Goal: Transaction & Acquisition: Purchase product/service

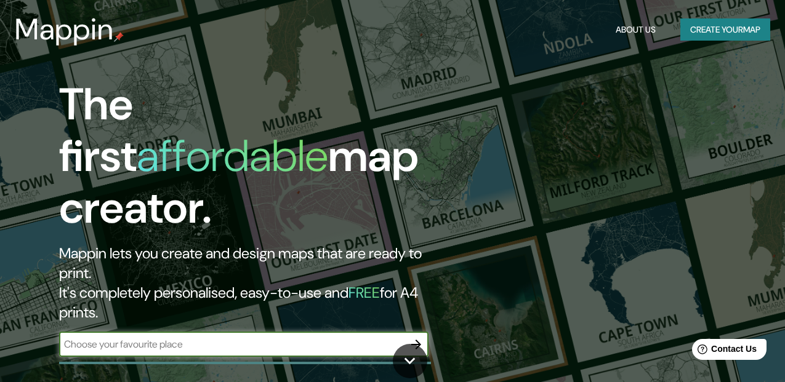
click at [286, 337] on input "text" at bounding box center [231, 344] width 345 height 14
type input "[PERSON_NAME]"
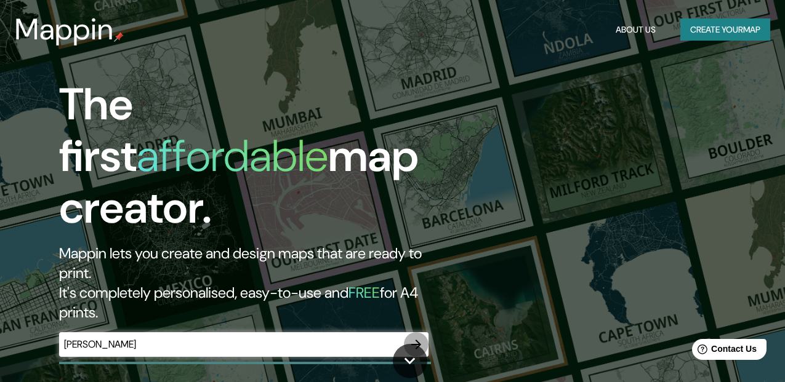
click at [414, 337] on icon "button" at bounding box center [416, 344] width 15 height 15
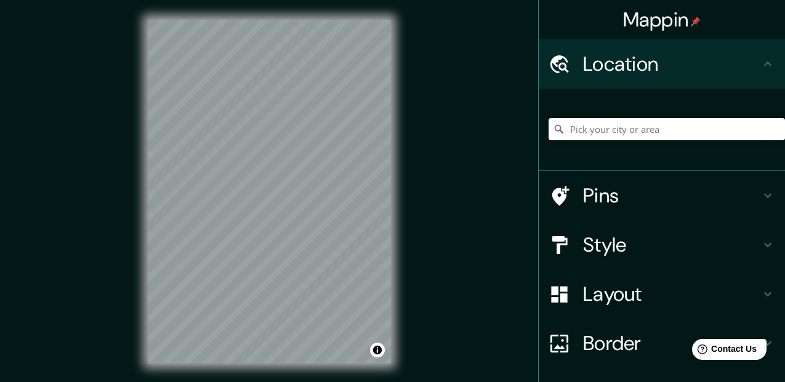
click at [624, 124] on input "Pick your city or area" at bounding box center [666, 129] width 236 height 22
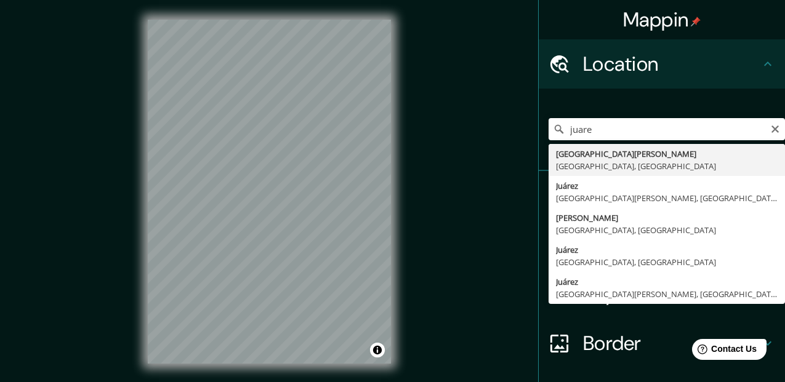
type input "[GEOGRAPHIC_DATA][PERSON_NAME], [GEOGRAPHIC_DATA], [GEOGRAPHIC_DATA]"
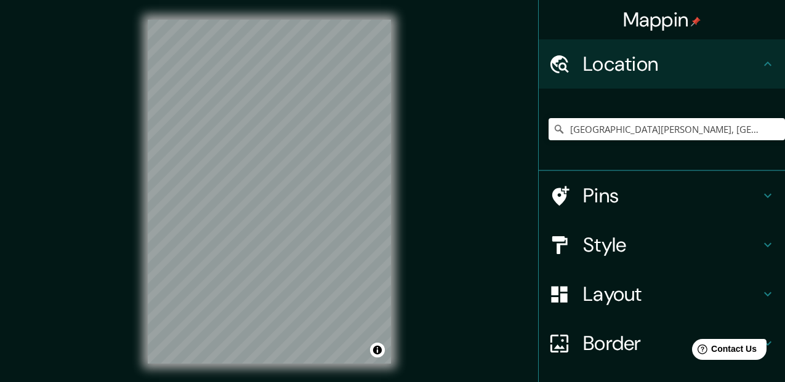
click at [751, 248] on div "Style" at bounding box center [662, 244] width 246 height 49
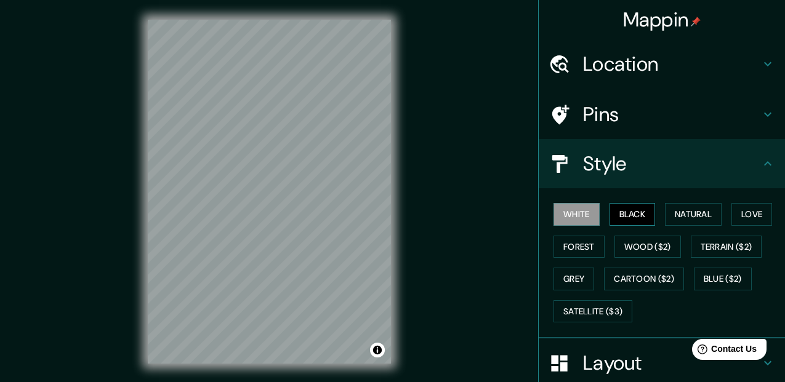
click at [623, 220] on button "Black" at bounding box center [632, 214] width 46 height 23
drag, startPoint x: 662, startPoint y: 220, endPoint x: 669, endPoint y: 218, distance: 7.5
click at [669, 218] on button "Natural" at bounding box center [693, 214] width 57 height 23
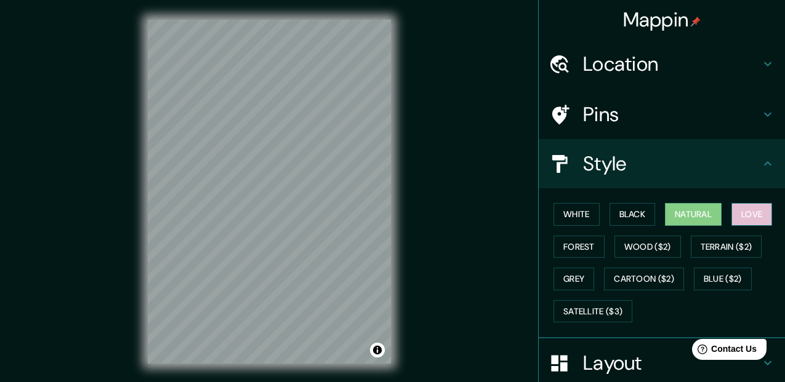
click at [735, 218] on button "Love" at bounding box center [751, 214] width 41 height 23
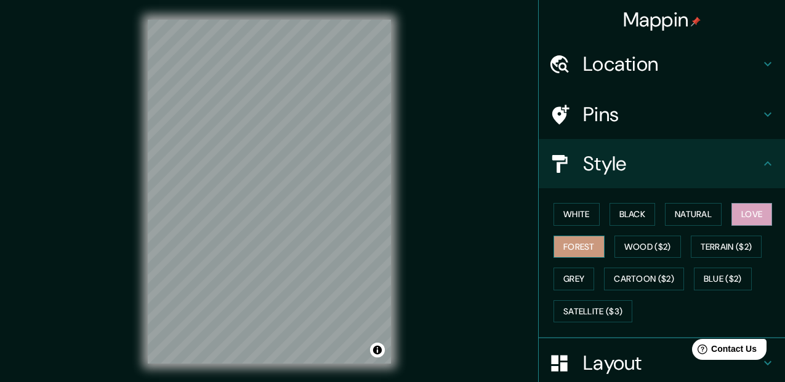
click at [572, 249] on button "Forest" at bounding box center [578, 247] width 51 height 23
click at [573, 276] on button "Grey" at bounding box center [573, 279] width 41 height 23
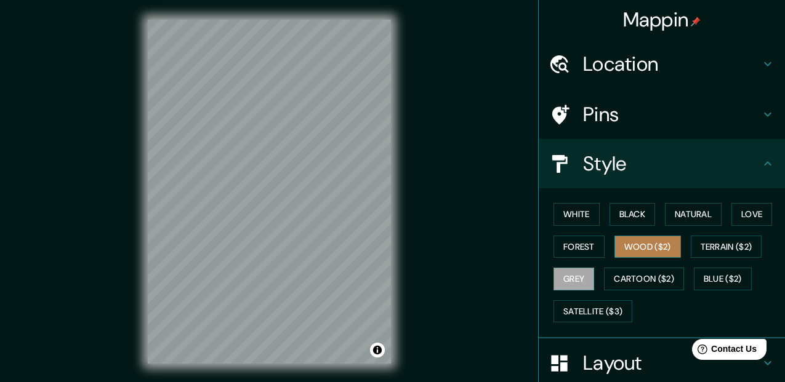
click at [639, 241] on button "Wood ($2)" at bounding box center [647, 247] width 66 height 23
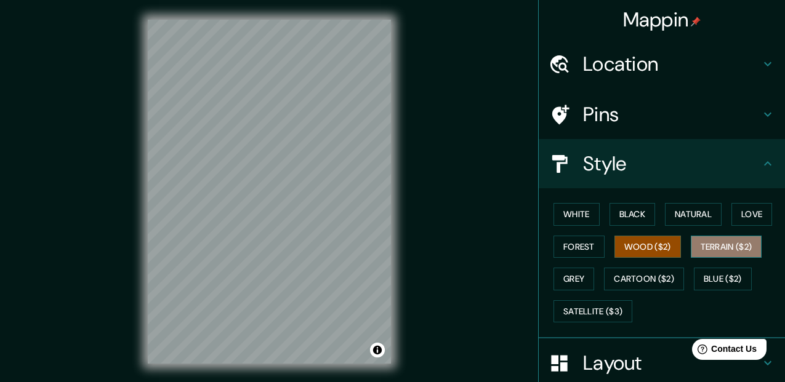
click at [700, 248] on button "Terrain ($2)" at bounding box center [726, 247] width 71 height 23
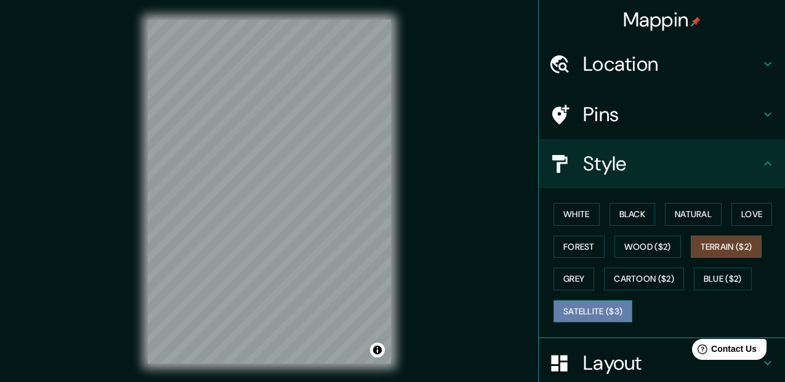
click at [591, 307] on button "Satellite ($3)" at bounding box center [592, 311] width 79 height 23
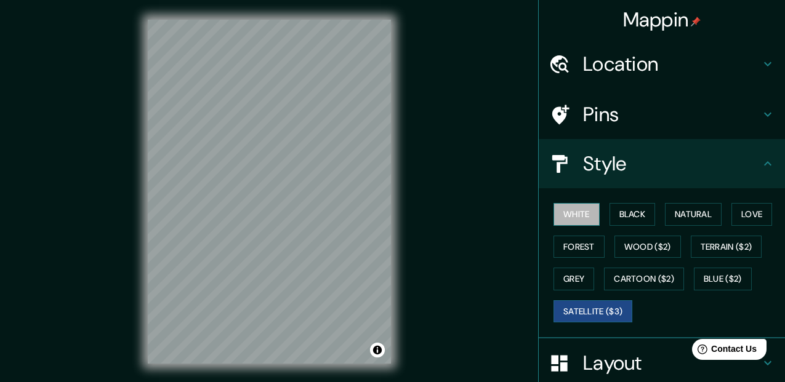
click at [579, 213] on button "White" at bounding box center [576, 214] width 46 height 23
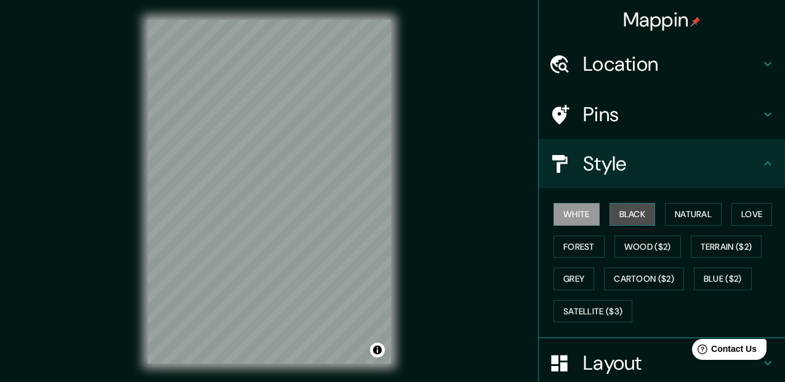
click at [620, 214] on button "Black" at bounding box center [632, 214] width 46 height 23
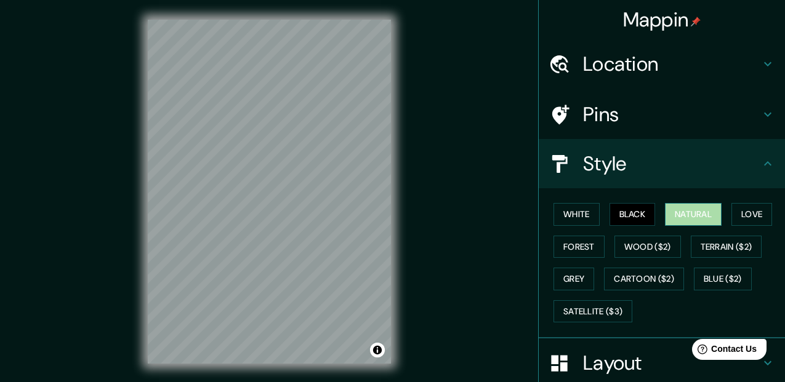
click at [667, 219] on button "Natural" at bounding box center [693, 214] width 57 height 23
click at [734, 214] on button "Love" at bounding box center [751, 214] width 41 height 23
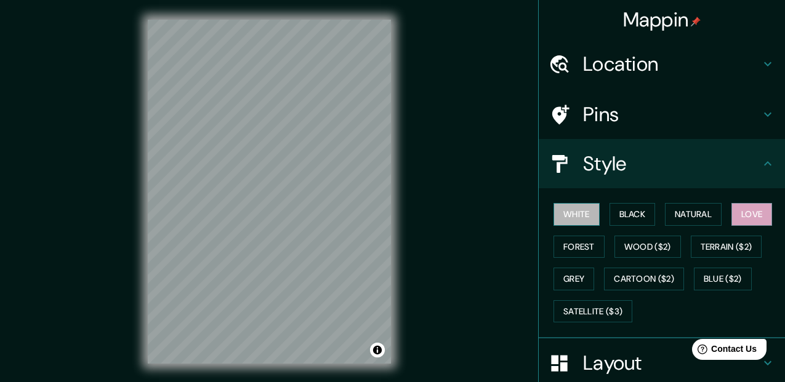
click at [576, 214] on button "White" at bounding box center [576, 214] width 46 height 23
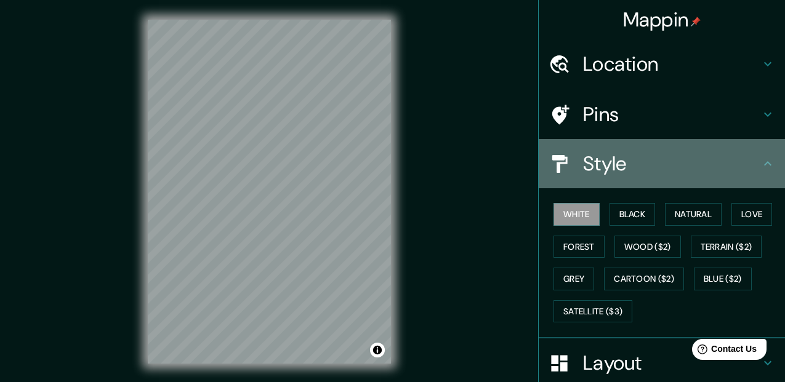
click at [760, 164] on icon at bounding box center [767, 163] width 15 height 15
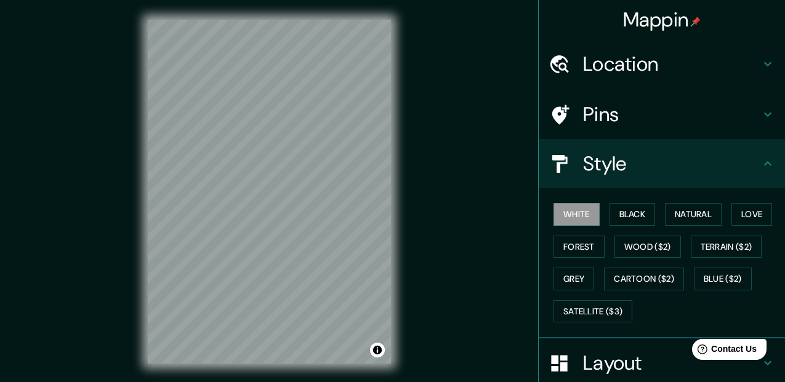
click at [760, 67] on icon at bounding box center [767, 64] width 15 height 15
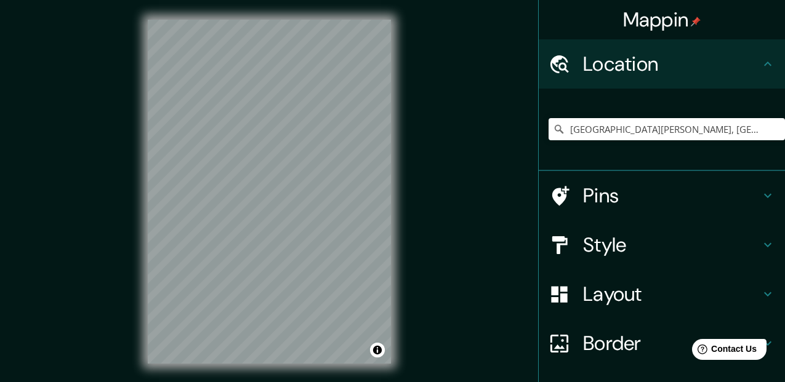
click at [763, 191] on icon at bounding box center [767, 195] width 15 height 15
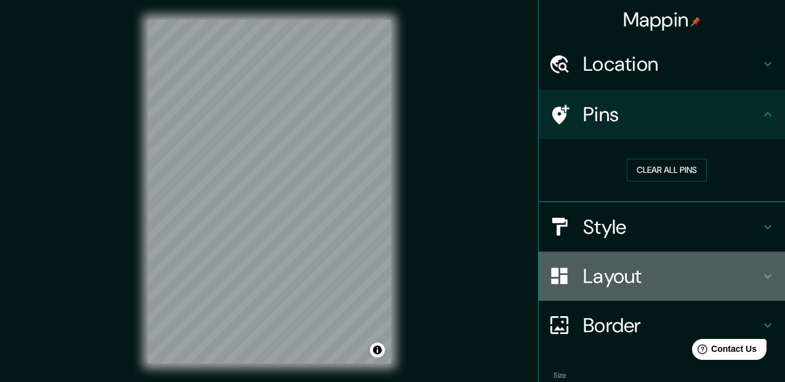
click at [760, 282] on icon at bounding box center [767, 276] width 15 height 15
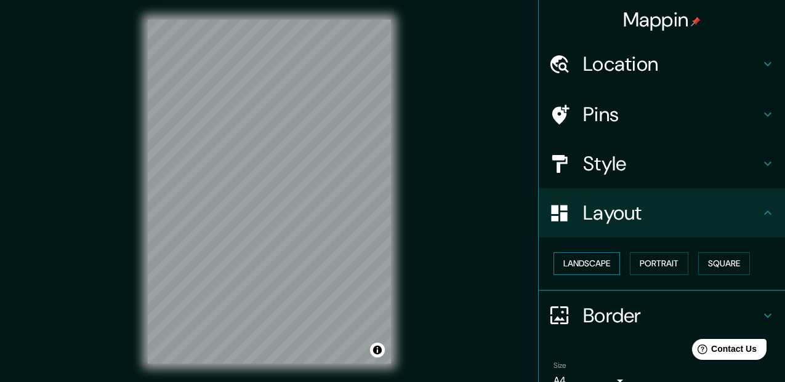
click at [583, 260] on button "Landscape" at bounding box center [586, 263] width 66 height 23
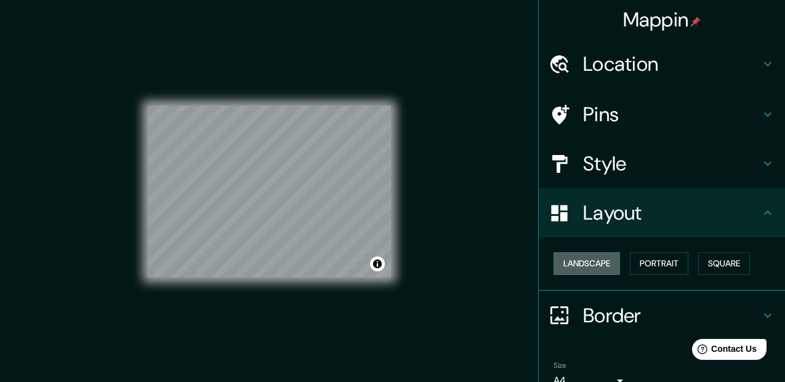
click at [583, 260] on button "Landscape" at bounding box center [586, 263] width 66 height 23
click at [646, 265] on button "Portrait" at bounding box center [659, 263] width 58 height 23
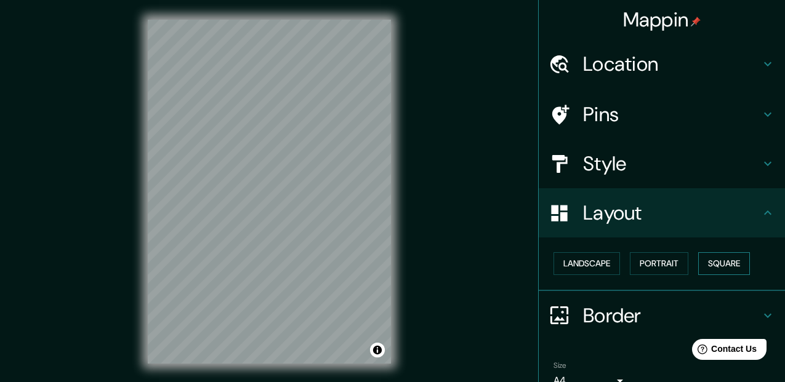
click at [717, 267] on button "Square" at bounding box center [724, 263] width 52 height 23
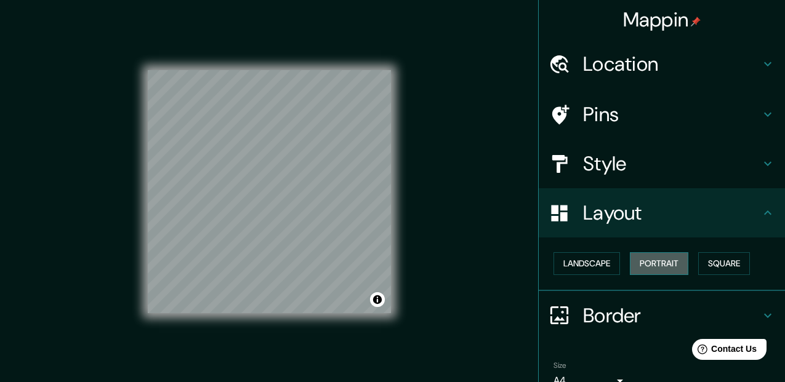
click at [653, 267] on button "Portrait" at bounding box center [659, 263] width 58 height 23
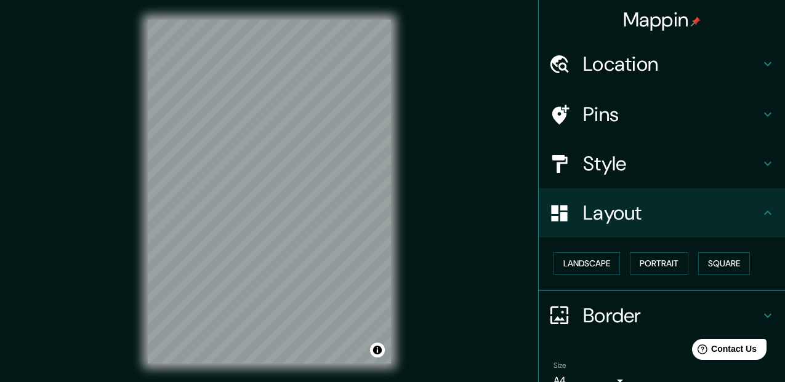
click at [750, 212] on h4 "Layout" at bounding box center [671, 213] width 177 height 25
click at [760, 311] on icon at bounding box center [767, 315] width 15 height 15
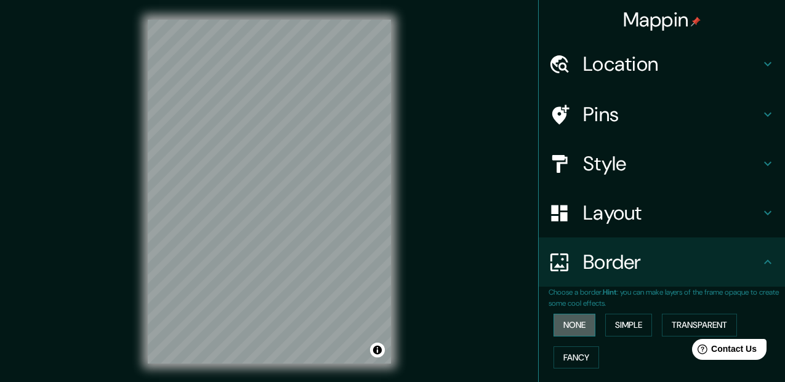
click at [565, 323] on button "None" at bounding box center [574, 325] width 42 height 23
click at [619, 324] on button "Simple" at bounding box center [628, 325] width 47 height 23
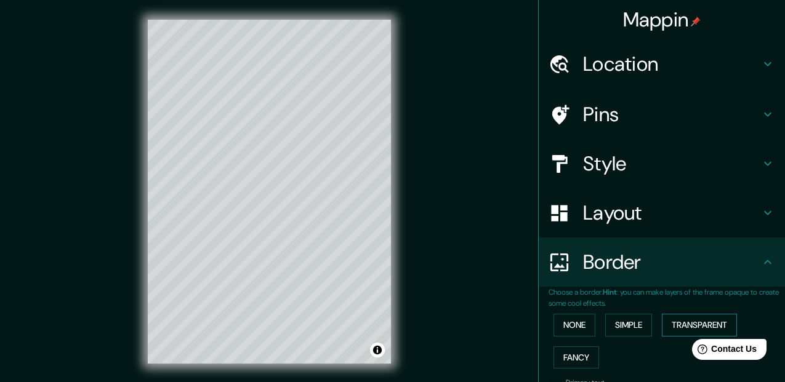
click at [652, 323] on div "None Simple Transparent Fancy" at bounding box center [666, 341] width 236 height 65
click at [664, 324] on button "Transparent" at bounding box center [699, 325] width 75 height 23
click at [572, 351] on button "Fancy" at bounding box center [576, 358] width 46 height 23
click at [572, 326] on button "None" at bounding box center [574, 325] width 42 height 23
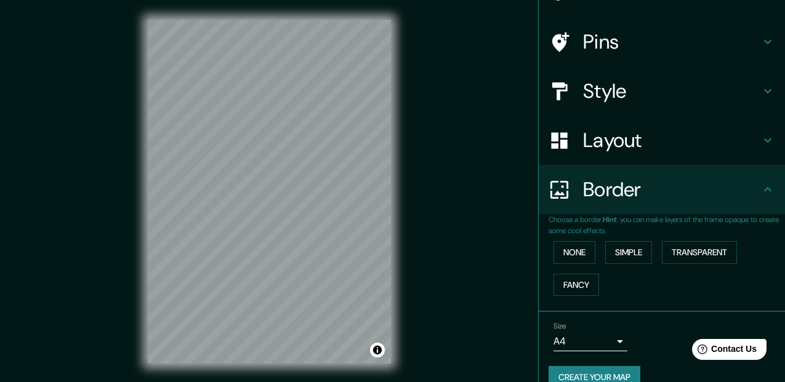
scroll to position [94, 0]
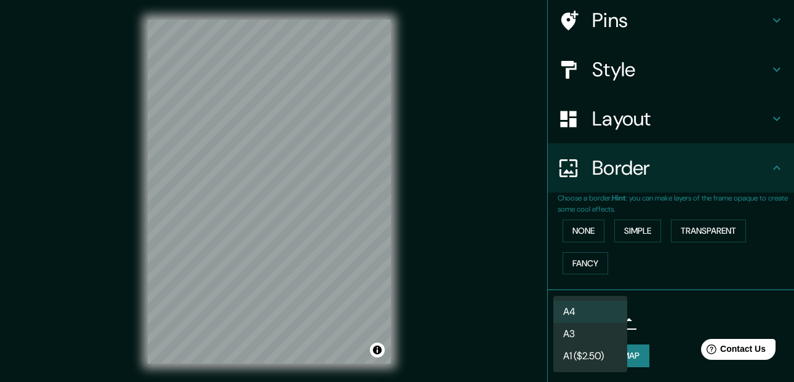
click at [604, 323] on body "Mappin Location [GEOGRAPHIC_DATA][PERSON_NAME], [GEOGRAPHIC_DATA], [GEOGRAPHIC_…" at bounding box center [397, 191] width 794 height 382
click at [603, 307] on li "A4" at bounding box center [590, 312] width 74 height 22
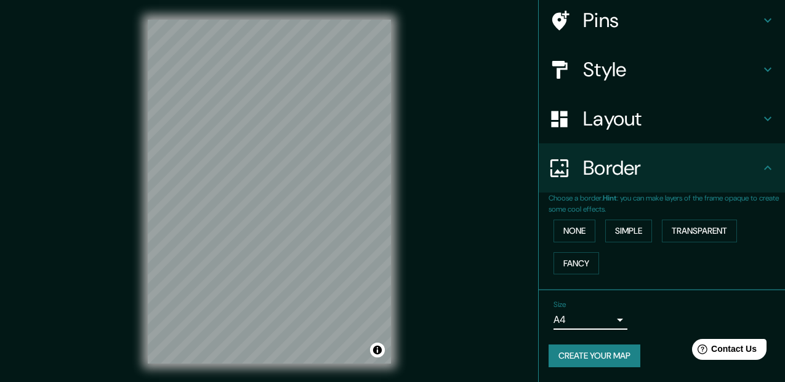
click at [692, 62] on h4 "Style" at bounding box center [671, 69] width 177 height 25
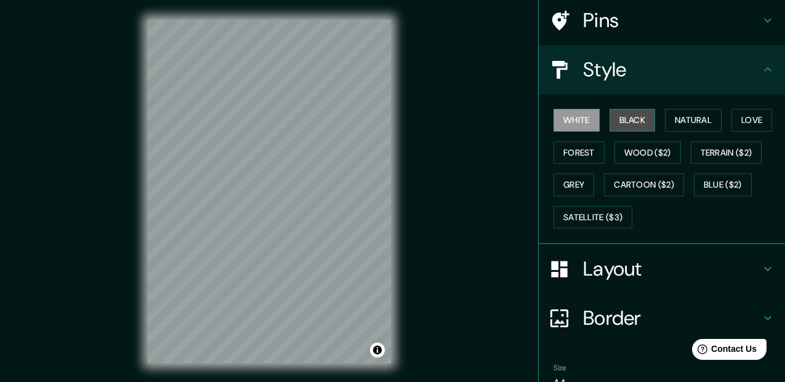
click at [631, 116] on button "Black" at bounding box center [632, 120] width 46 height 23
click at [454, 169] on div "Mappin Location [GEOGRAPHIC_DATA][PERSON_NAME], [GEOGRAPHIC_DATA], [GEOGRAPHIC_…" at bounding box center [392, 201] width 785 height 403
click at [582, 117] on button "White" at bounding box center [576, 120] width 46 height 23
click at [695, 125] on button "Natural" at bounding box center [693, 120] width 57 height 23
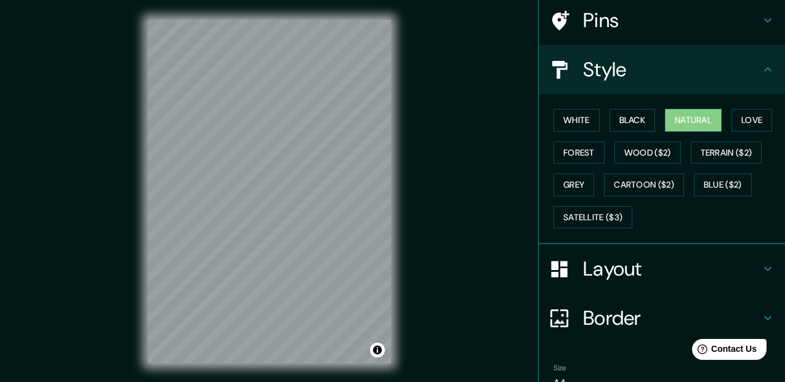
click at [66, 382] on html "Mappin Location [GEOGRAPHIC_DATA][PERSON_NAME], [GEOGRAPHIC_DATA], [GEOGRAPHIC_…" at bounding box center [392, 191] width 785 height 382
